Goal: Complete application form: Complete application form

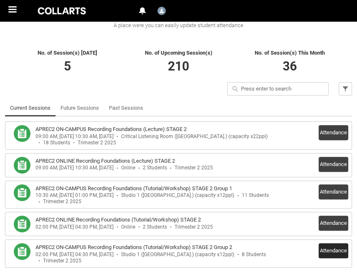
click at [331, 243] on button "Attendance" at bounding box center [333, 250] width 30 height 15
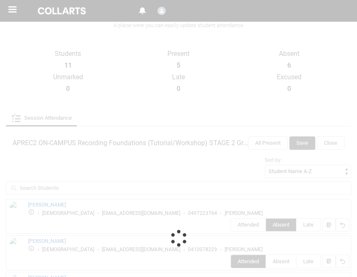
click at [191, 14] on div at bounding box center [178, 238] width 357 height 821
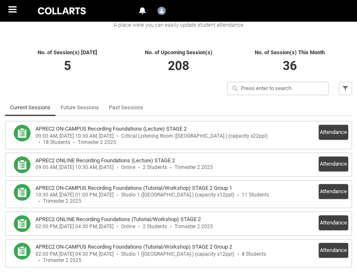
scroll to position [172, 0]
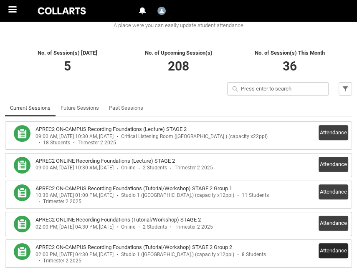
click at [326, 243] on button "Attendance" at bounding box center [333, 250] width 30 height 15
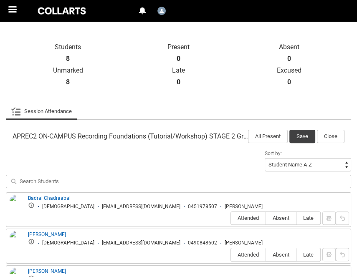
scroll to position [184, 0]
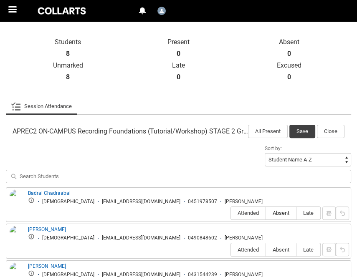
click at [277, 210] on span "Absent" at bounding box center [281, 213] width 30 height 6
click at [266, 213] on input "Absent" at bounding box center [265, 213] width 0 height 0
type lightning-radio-group "Absent"
radio input "true"
click at [275, 247] on span "Absent" at bounding box center [281, 250] width 30 height 6
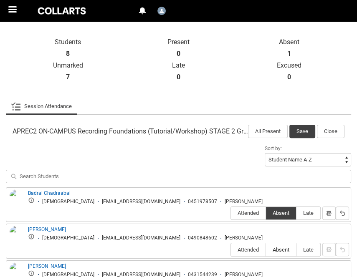
click at [266, 249] on input "Absent" at bounding box center [265, 249] width 0 height 0
type lightning-radio-group "Absent"
radio input "true"
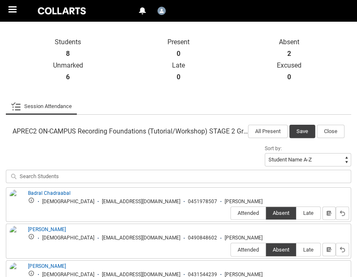
type lightning-radio-group "Attended"
radio input "true"
type lightning-radio-group "Absent"
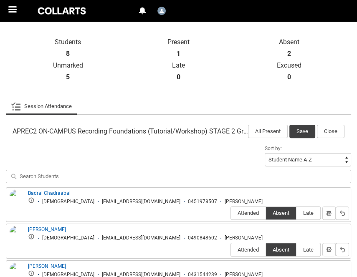
radio input "true"
type lightning-radio-group "Attended"
radio input "true"
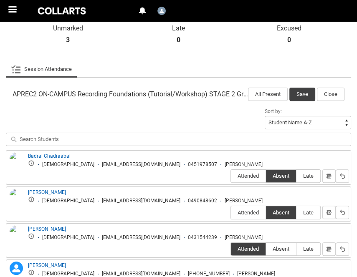
scroll to position [230, 0]
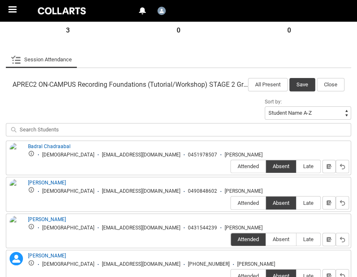
type lightning-radio-group "Attended"
radio input "true"
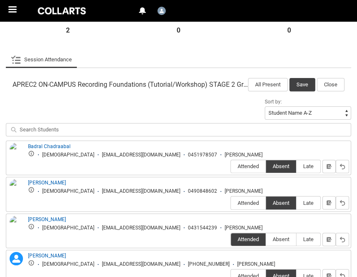
type lightning-radio-group "Attended"
radio input "true"
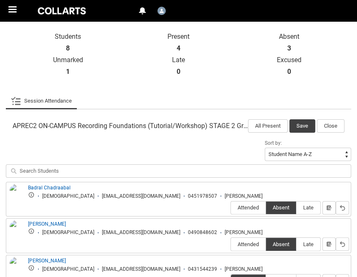
scroll to position [189, 0]
